Goal: Task Accomplishment & Management: Use online tool/utility

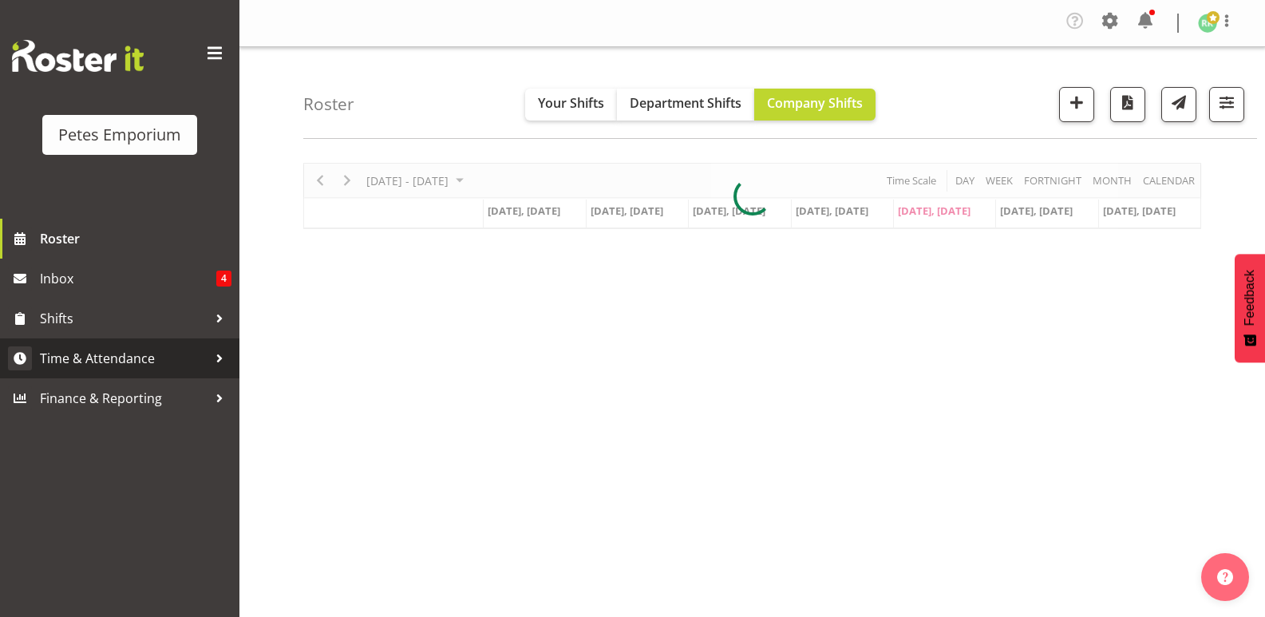
click at [132, 355] on span "Time & Attendance" at bounding box center [124, 358] width 168 height 24
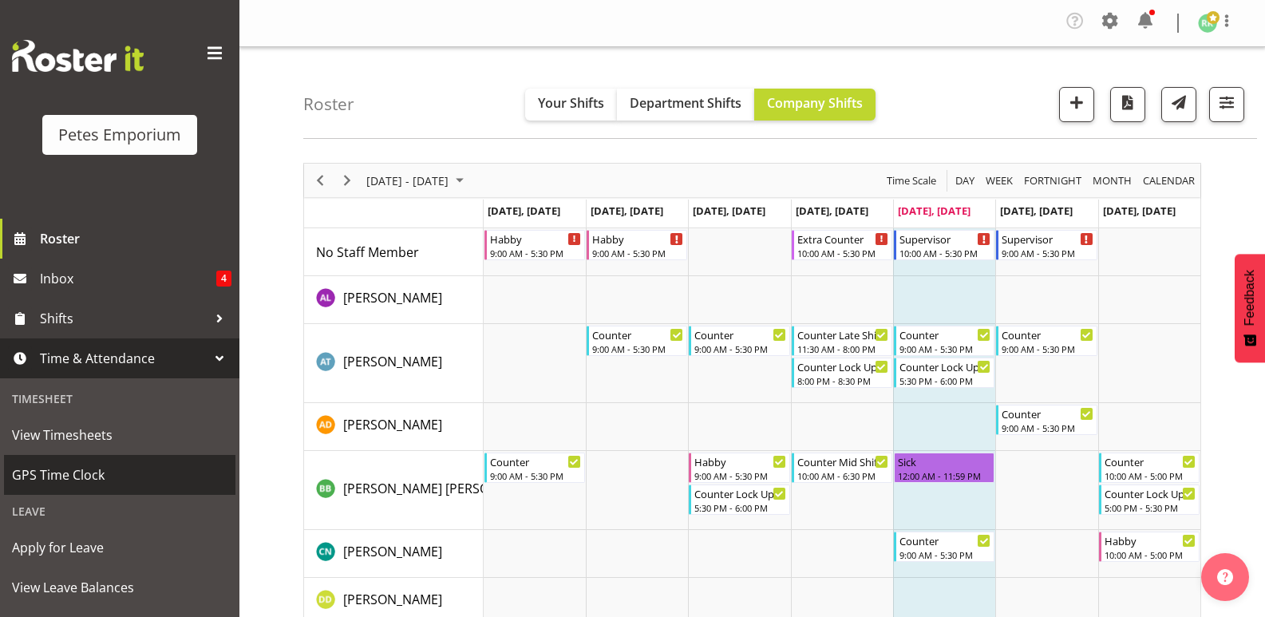
click at [91, 463] on span "GPS Time Clock" at bounding box center [119, 475] width 215 height 24
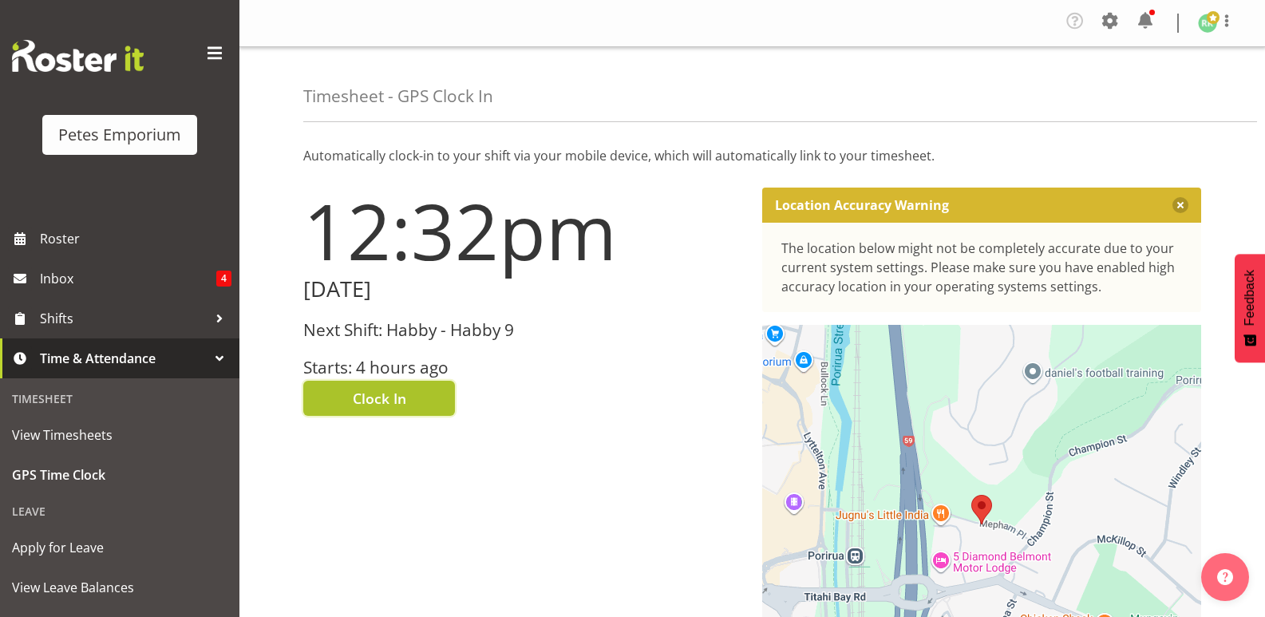
click at [358, 389] on span "Clock In" at bounding box center [379, 398] width 53 height 21
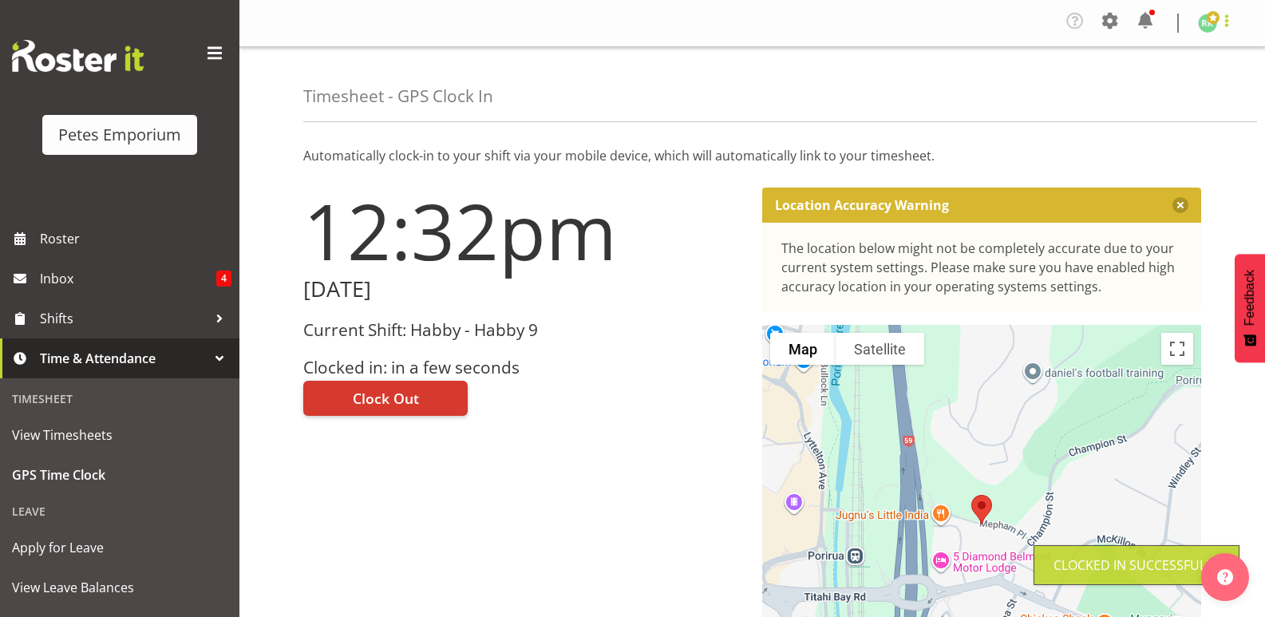
click at [1223, 30] on span at bounding box center [1226, 20] width 19 height 19
click at [1164, 92] on link "Log Out" at bounding box center [1159, 87] width 153 height 29
